Goal: Task Accomplishment & Management: Use online tool/utility

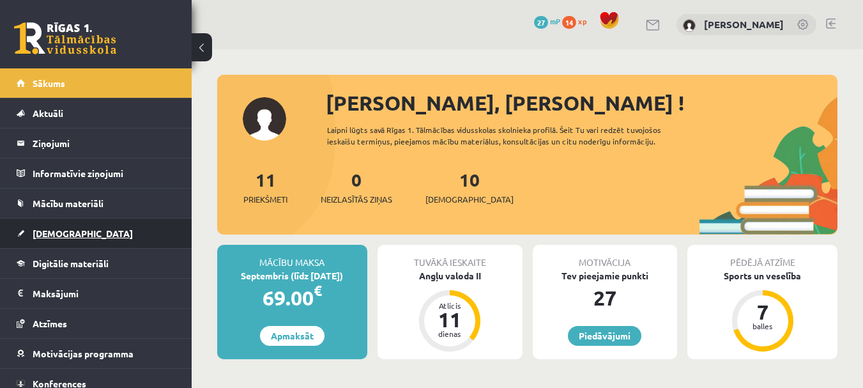
click at [63, 229] on span "[DEMOGRAPHIC_DATA]" at bounding box center [83, 232] width 100 height 11
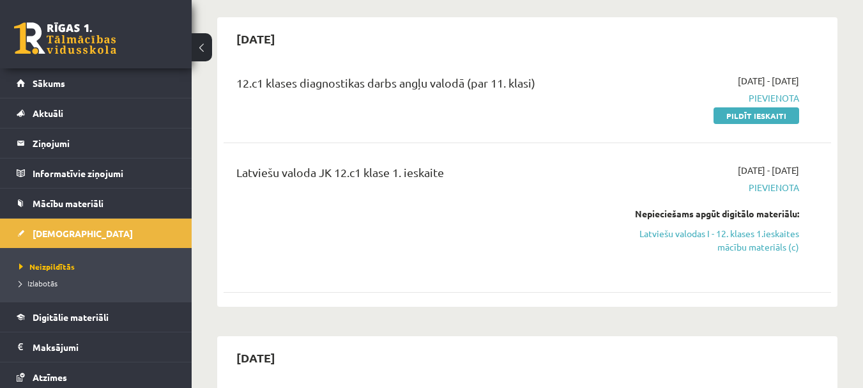
scroll to position [128, 0]
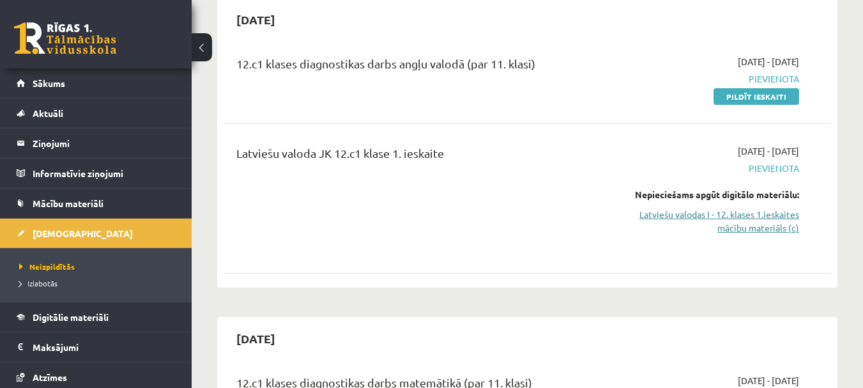
click at [778, 226] on link "Latviešu valodas I - 12. klases 1.ieskaites mācību materiāls (c)" at bounding box center [711, 221] width 175 height 27
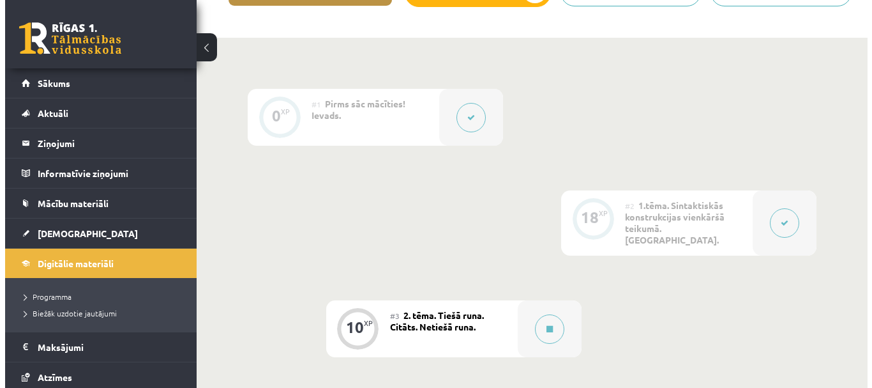
scroll to position [192, 0]
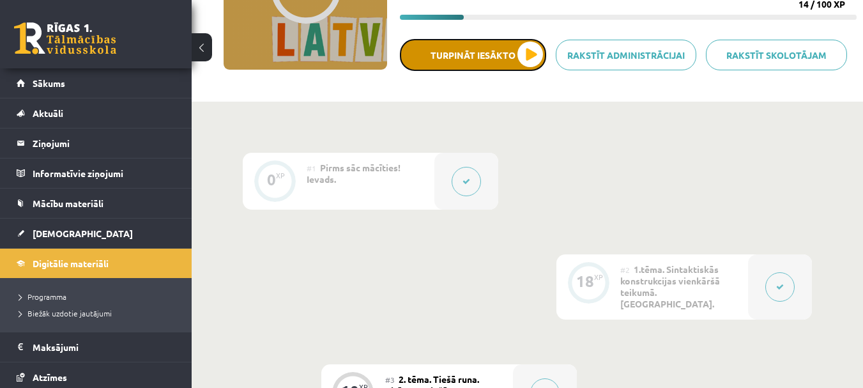
click at [475, 50] on button "Turpināt iesākto" at bounding box center [473, 55] width 146 height 32
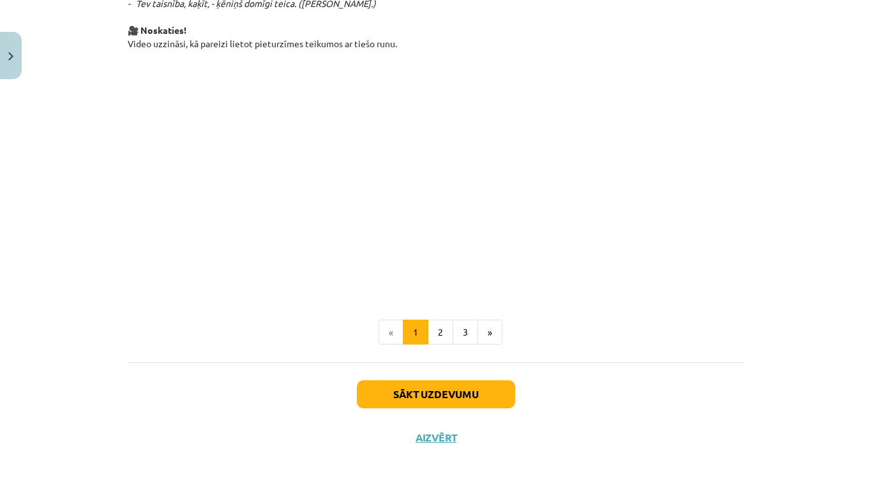
scroll to position [718, 0]
